Goal: Task Accomplishment & Management: Manage account settings

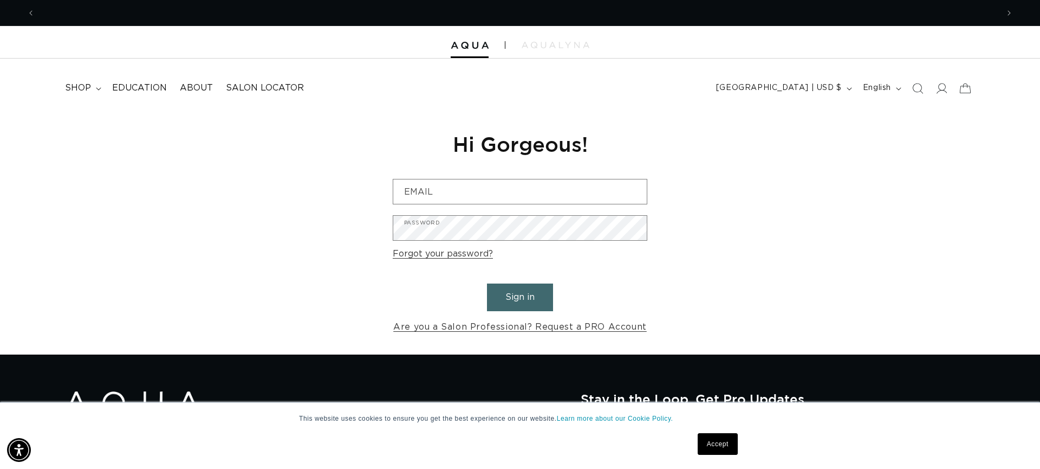
scroll to position [0, 963]
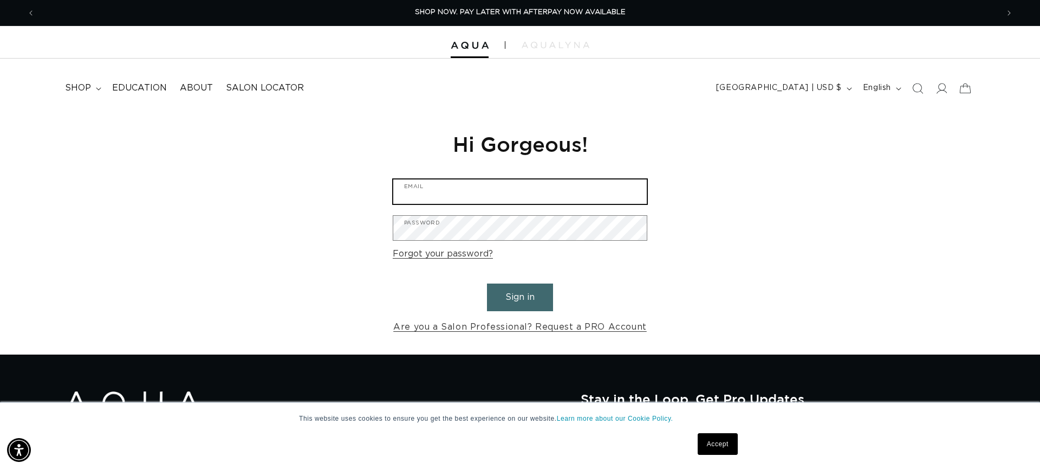
click at [532, 192] on input "Email" at bounding box center [520, 191] width 254 height 24
type input "[EMAIL_ADDRESS][DOMAIN_NAME]"
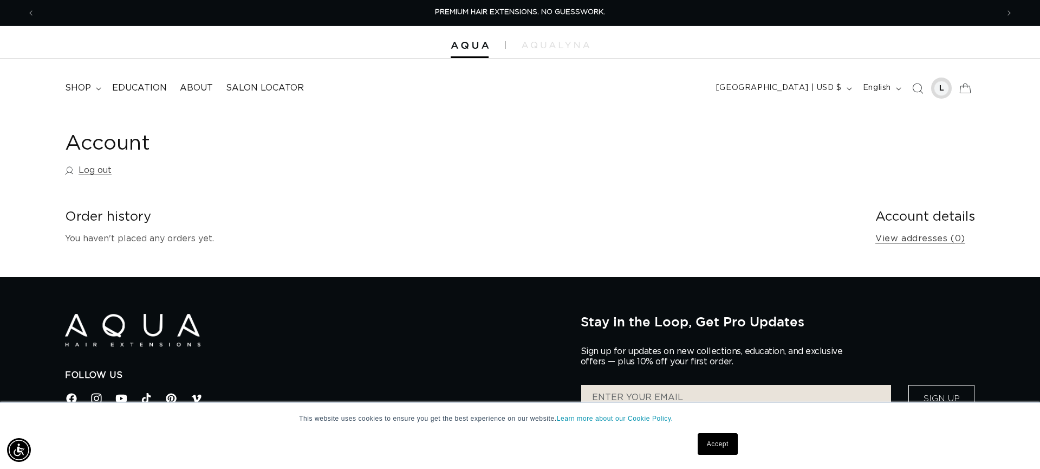
click at [946, 91] on div at bounding box center [941, 88] width 15 height 15
click at [961, 90] on icon at bounding box center [965, 87] width 25 height 25
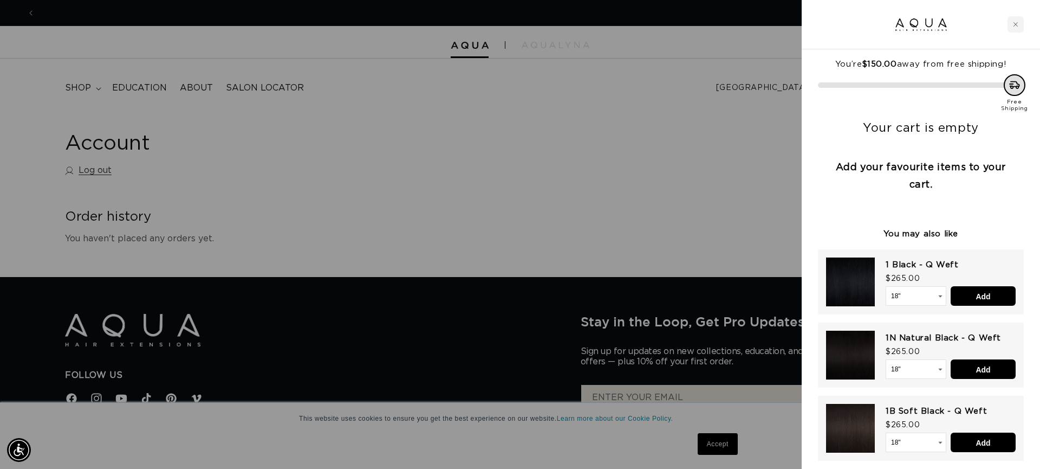
scroll to position [0, 0]
